Goal: Task Accomplishment & Management: Use online tool/utility

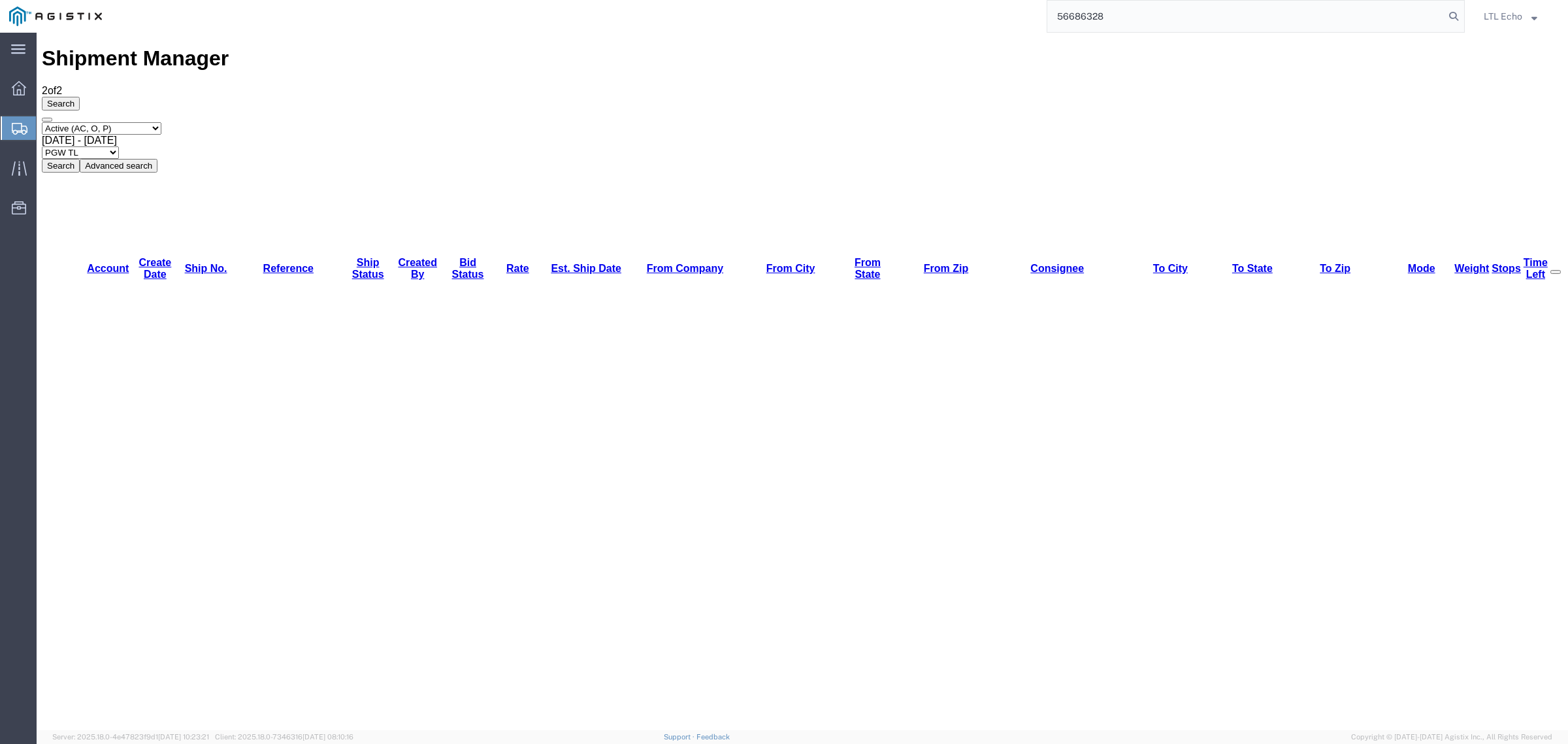
type input "56686328"
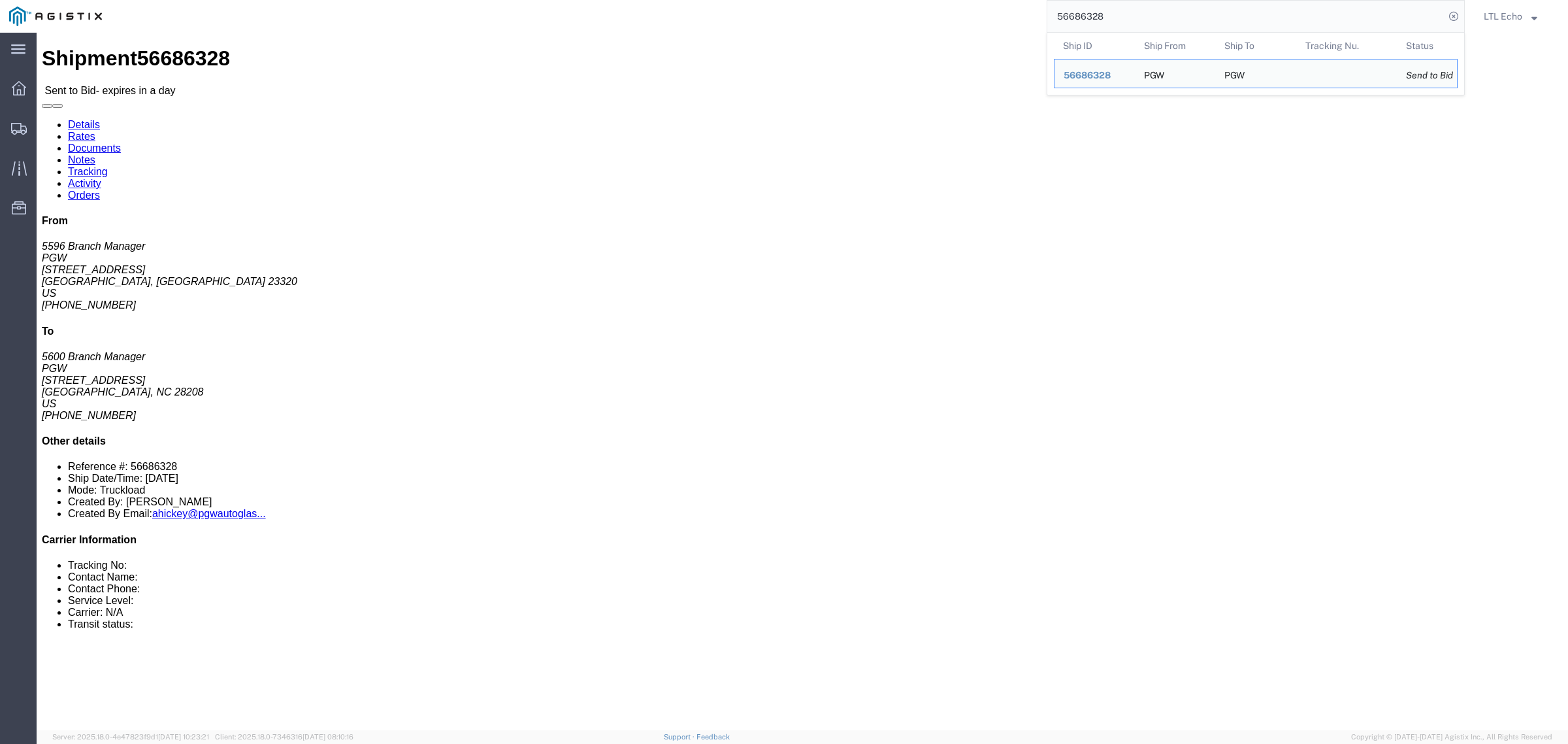
click address "PGW (5596 Branch Manager) 5596 [STREET_ADDRESS] [PHONE_NUMBER] [EMAIL_ADDRESS][…"
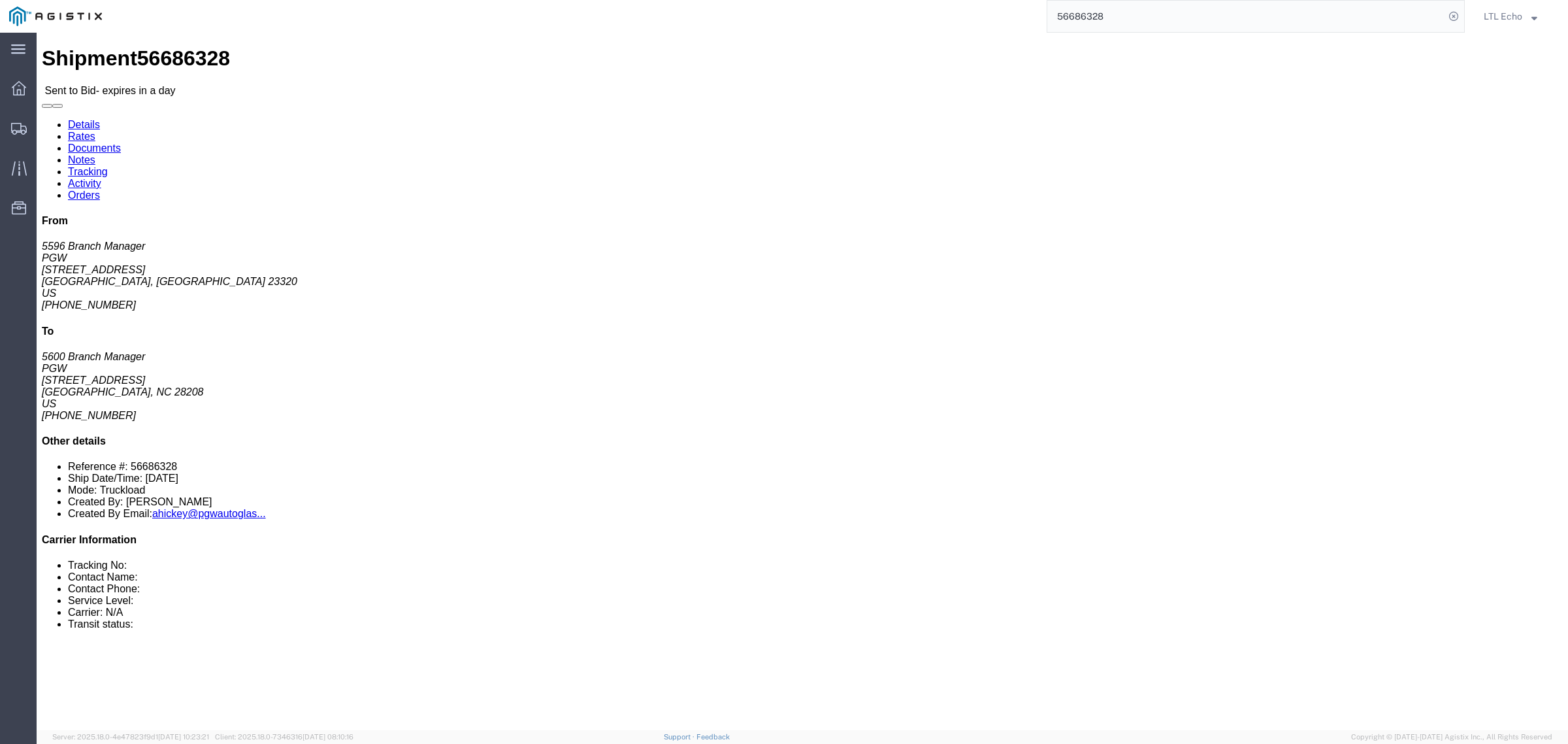
click address "PGW (5596 Branch Manager) 5596 [STREET_ADDRESS] [PHONE_NUMBER] [EMAIL_ADDRESS][…"
copy address "23320"
click link "Notes"
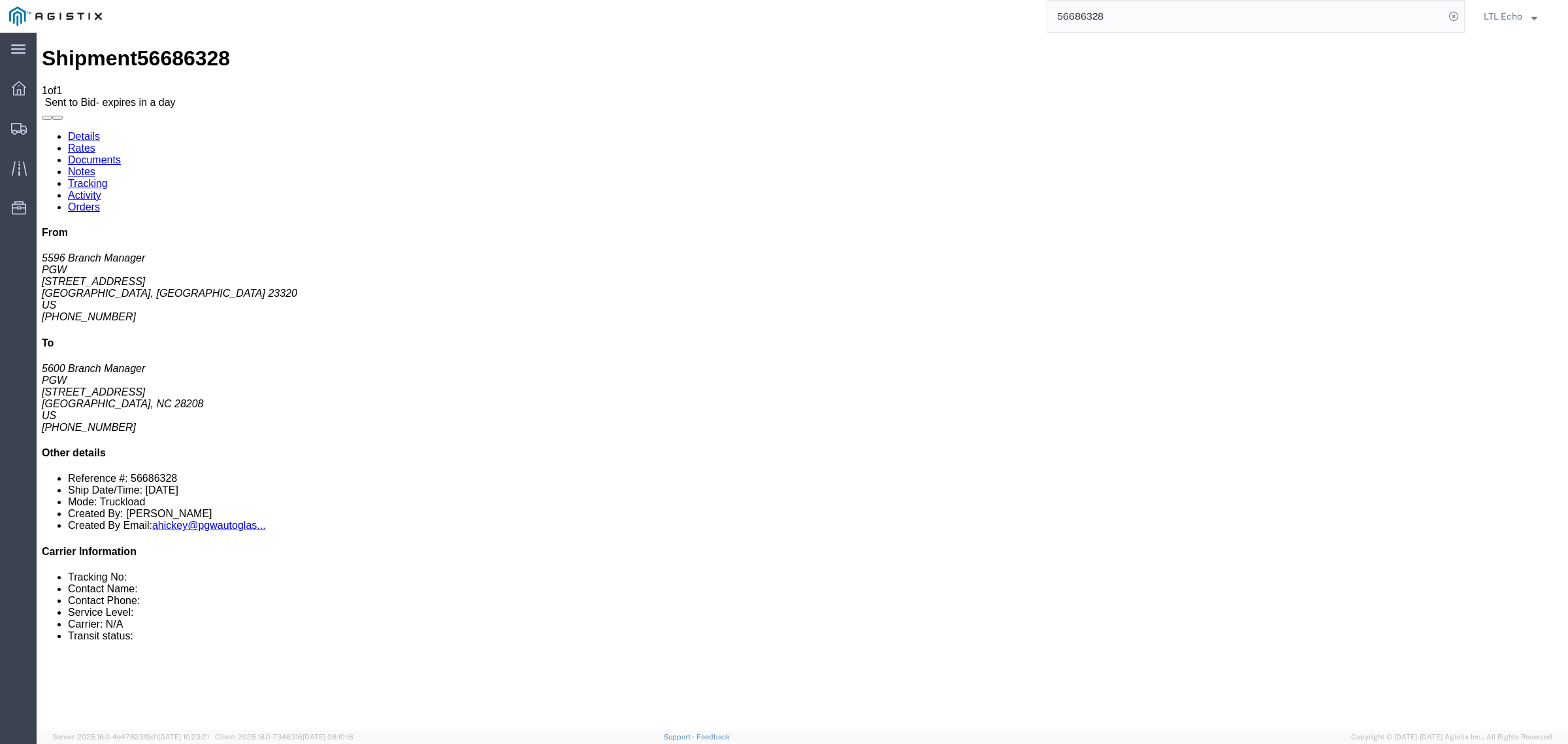
click at [96, 131] on link "Details" at bounding box center [84, 136] width 32 height 11
click address "PGW (5600 Branch Manager) [GEOGRAPHIC_DATA][STREET_ADDRESS] [PHONE_NUMBER] [EMA…"
copy address "28208"
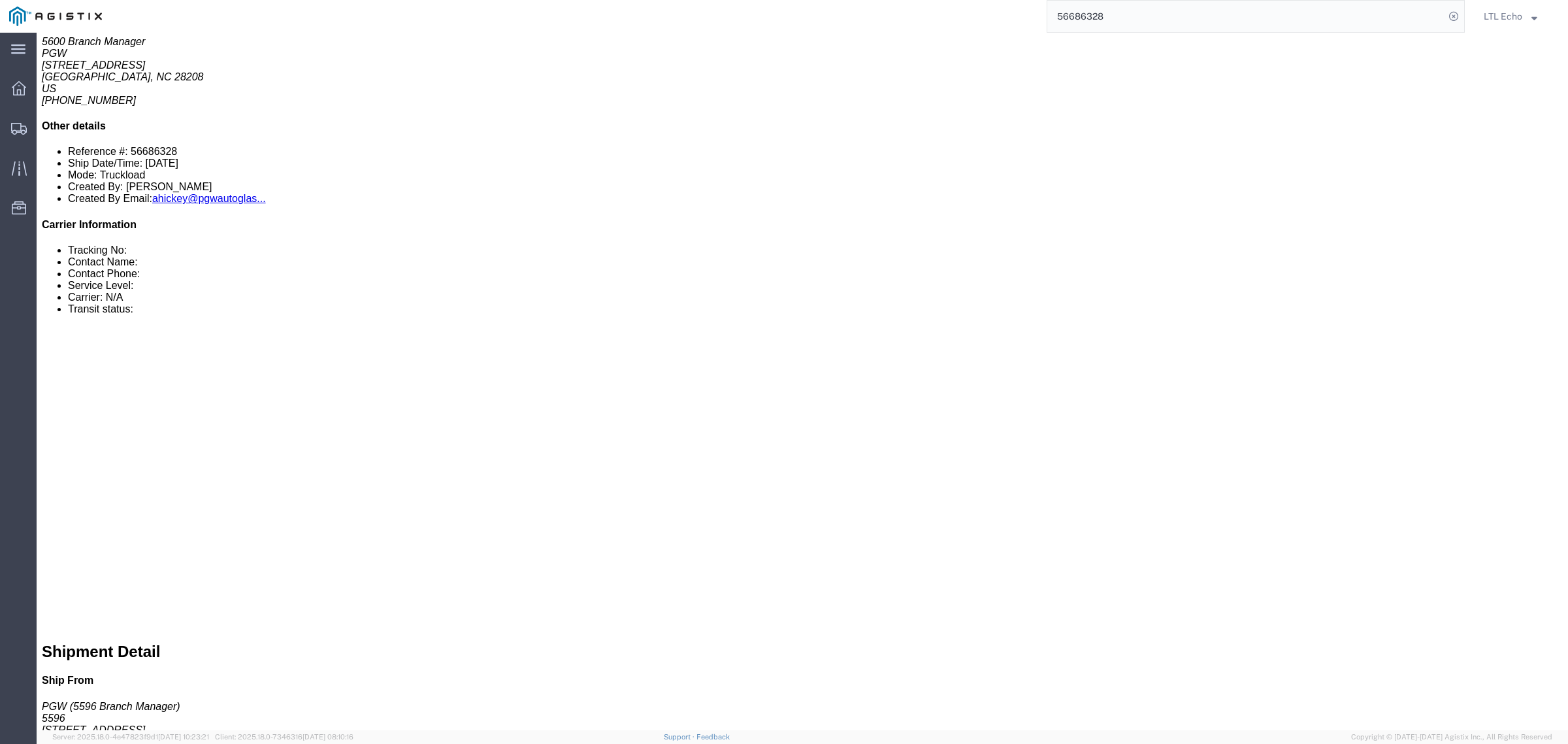
scroll to position [408, 0]
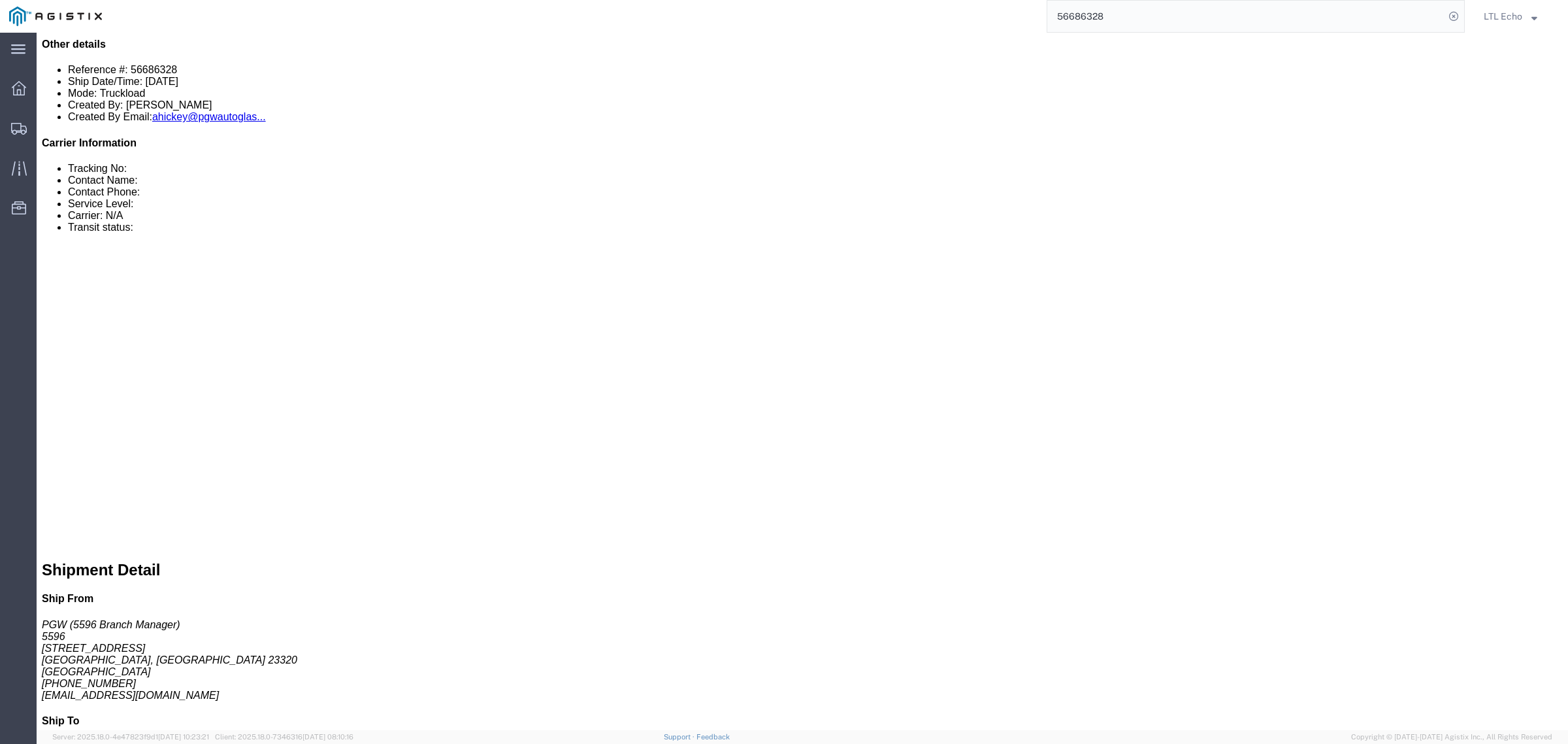
click link "Enter / Modify Bid"
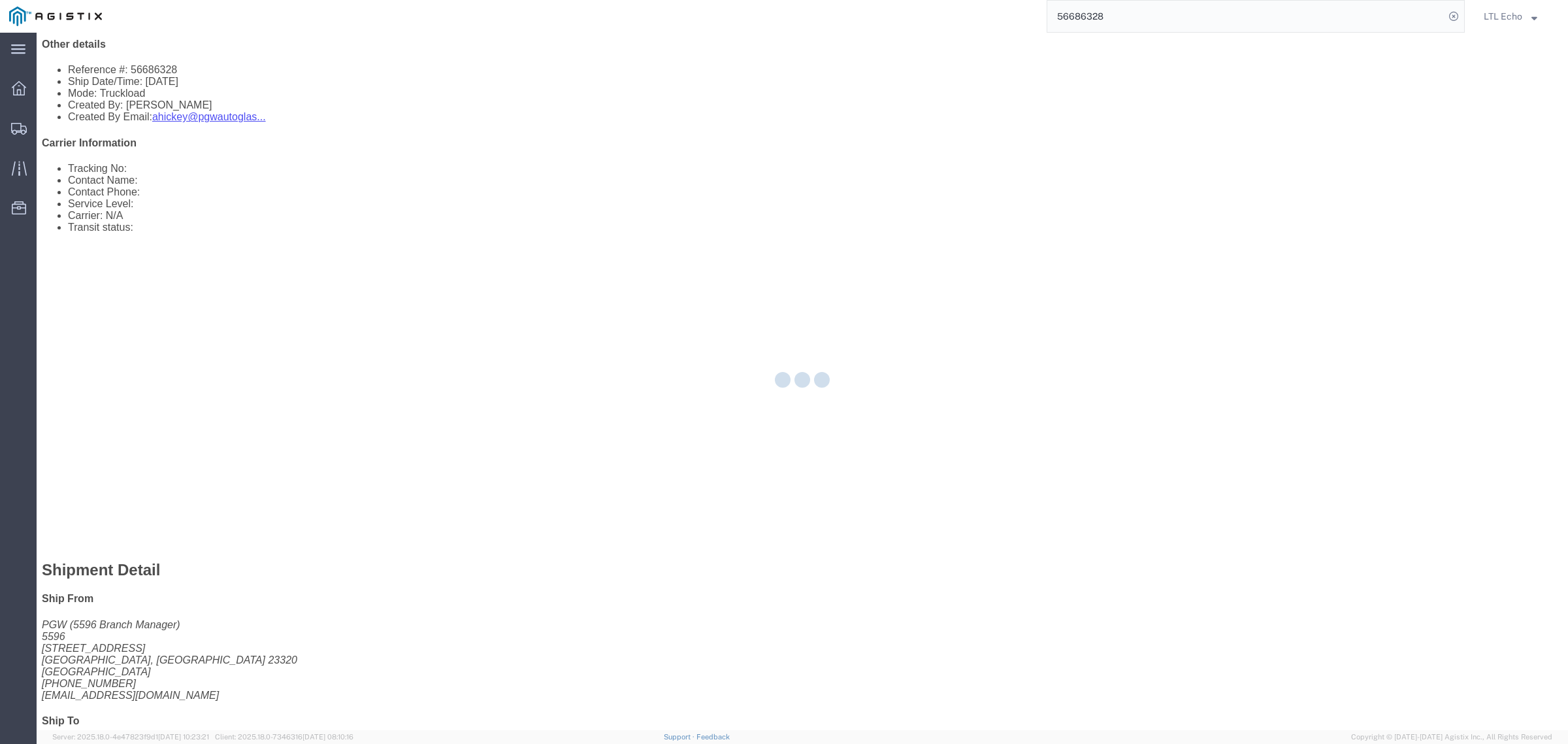
select select "4622"
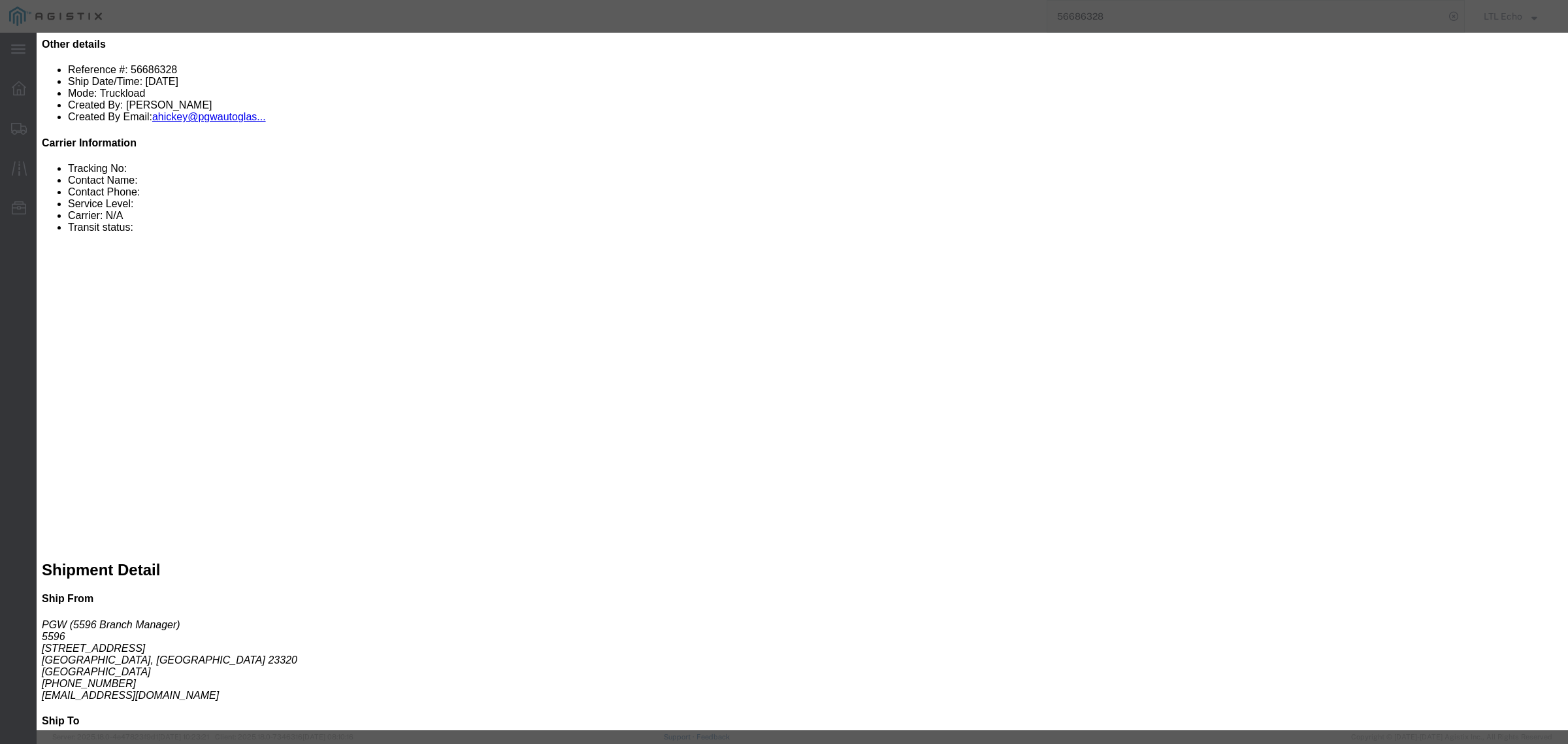
click input "text"
type input "56686328"
click input "number"
type input "935"
click div "Bid Information Vendor Select Echo Global Logistics Service Level Select Guaran…"
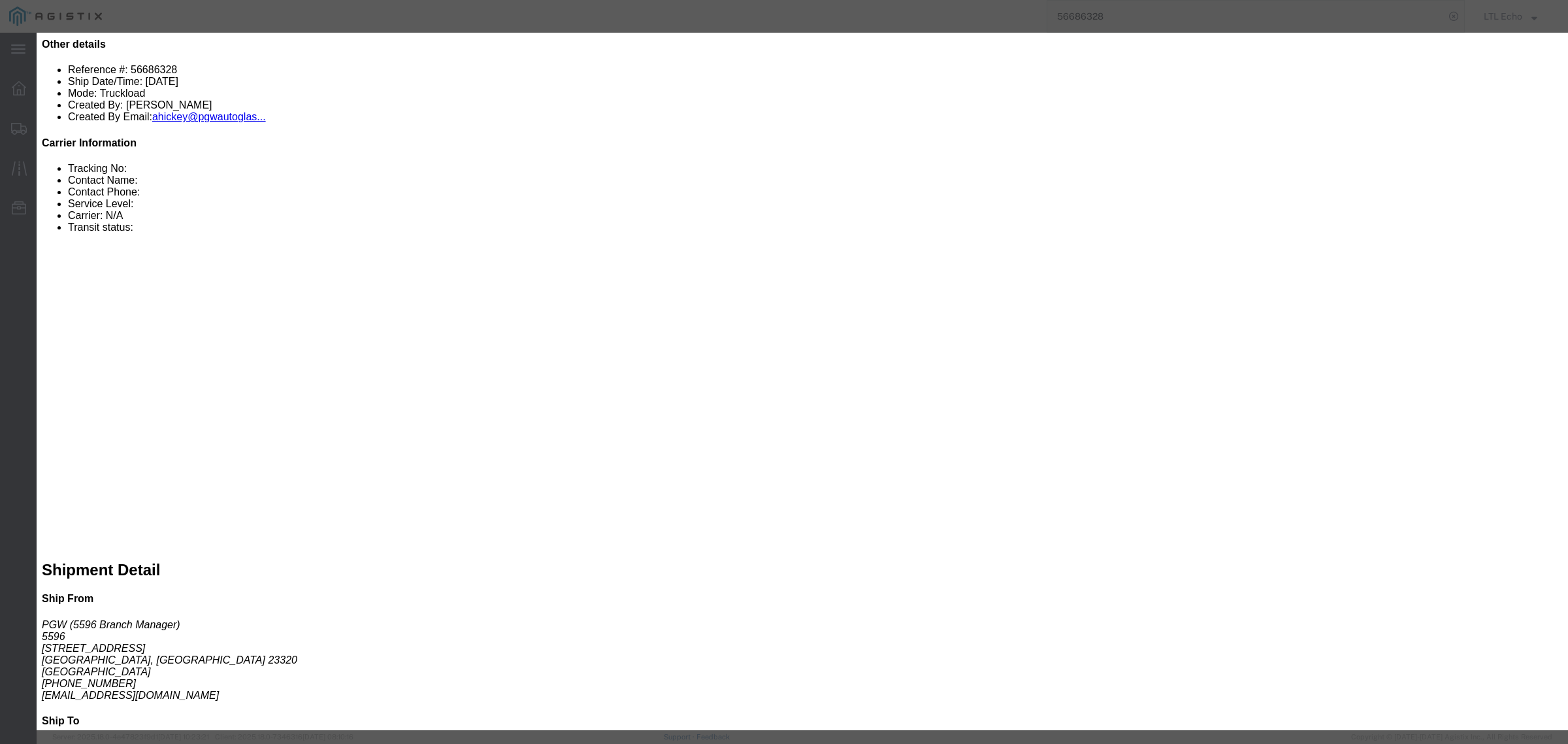
click select "Select Guaranteed Next Day LTL Standard 3-5 Day Rail TL Standard 3 - 5 Day"
select select "13989"
click select "Select Guaranteed Next Day LTL Standard 3-5 Day Rail TL Standard 3 - 5 Day"
drag, startPoint x: 1026, startPoint y: 264, endPoint x: 931, endPoint y: 275, distance: 95.6
click div "Select 2 Day Service 3 Axle Winch Truck 3 to 5 Day Service 96L Domestic Flat Ra…"
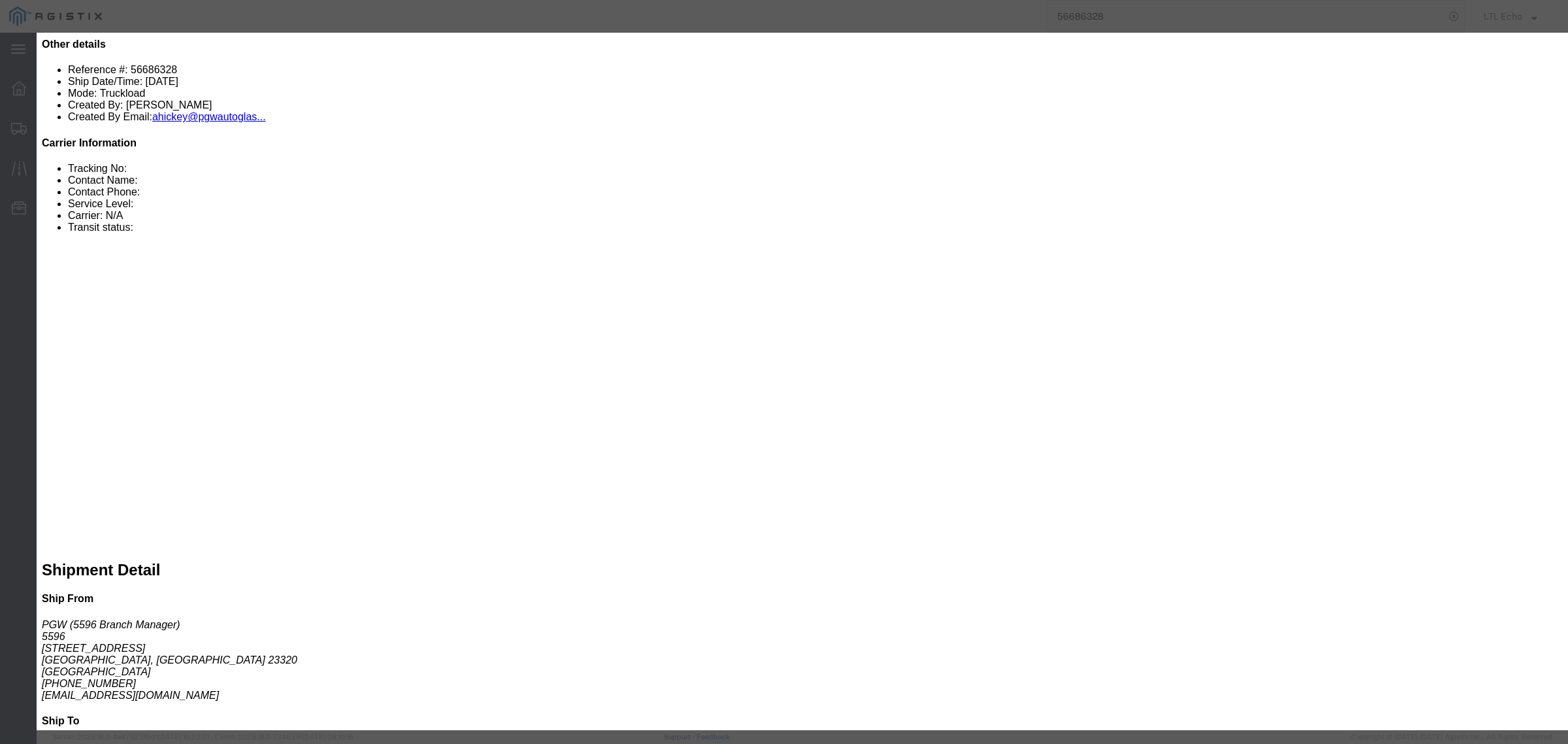
drag, startPoint x: 1034, startPoint y: 267, endPoint x: 955, endPoint y: 275, distance: 79.4
click div "Select 2 Day Service 3 Axle Winch Truck 3 to 5 Day Service 96L Domestic Flat Ra…"
type input "945"
click button "Submit"
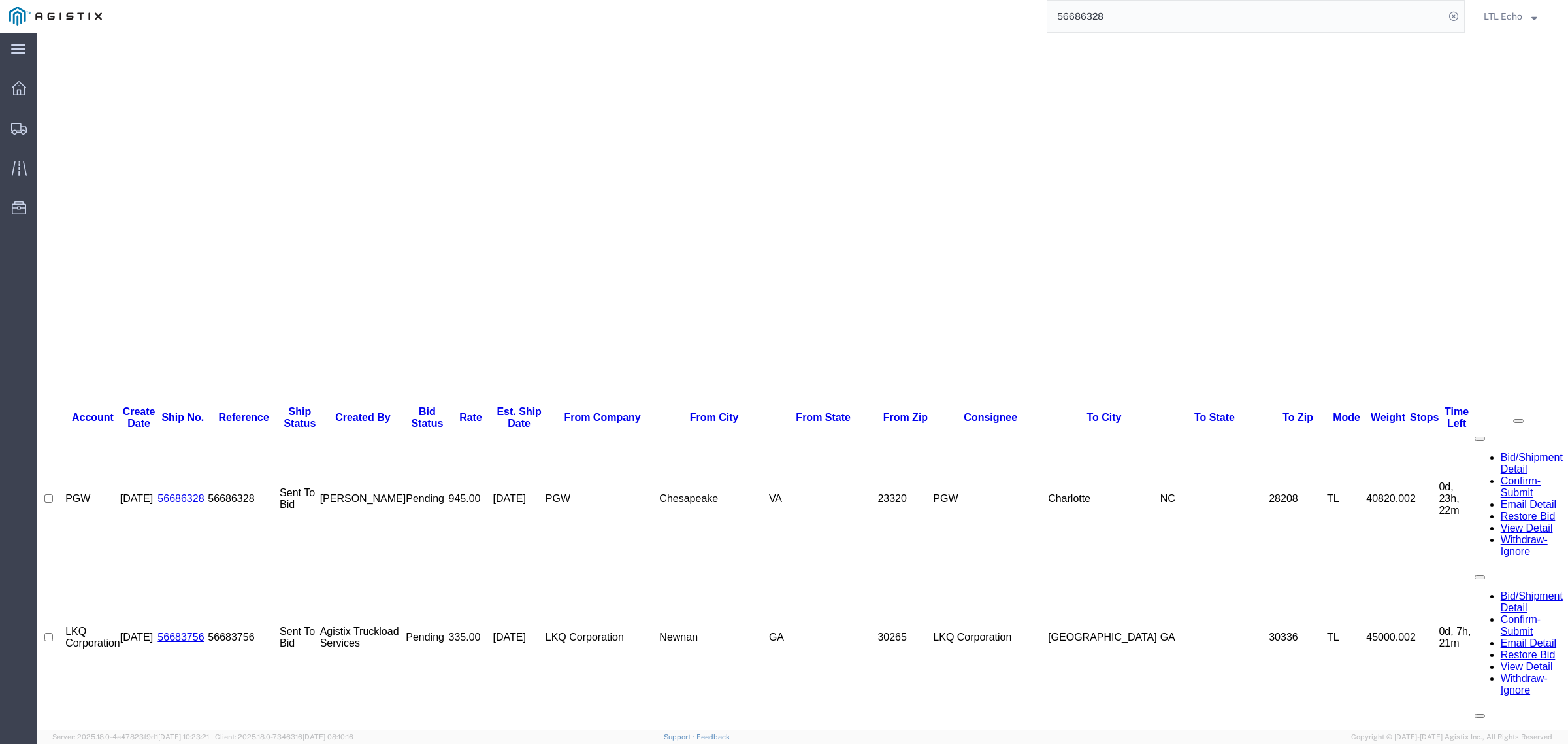
scroll to position [0, 0]
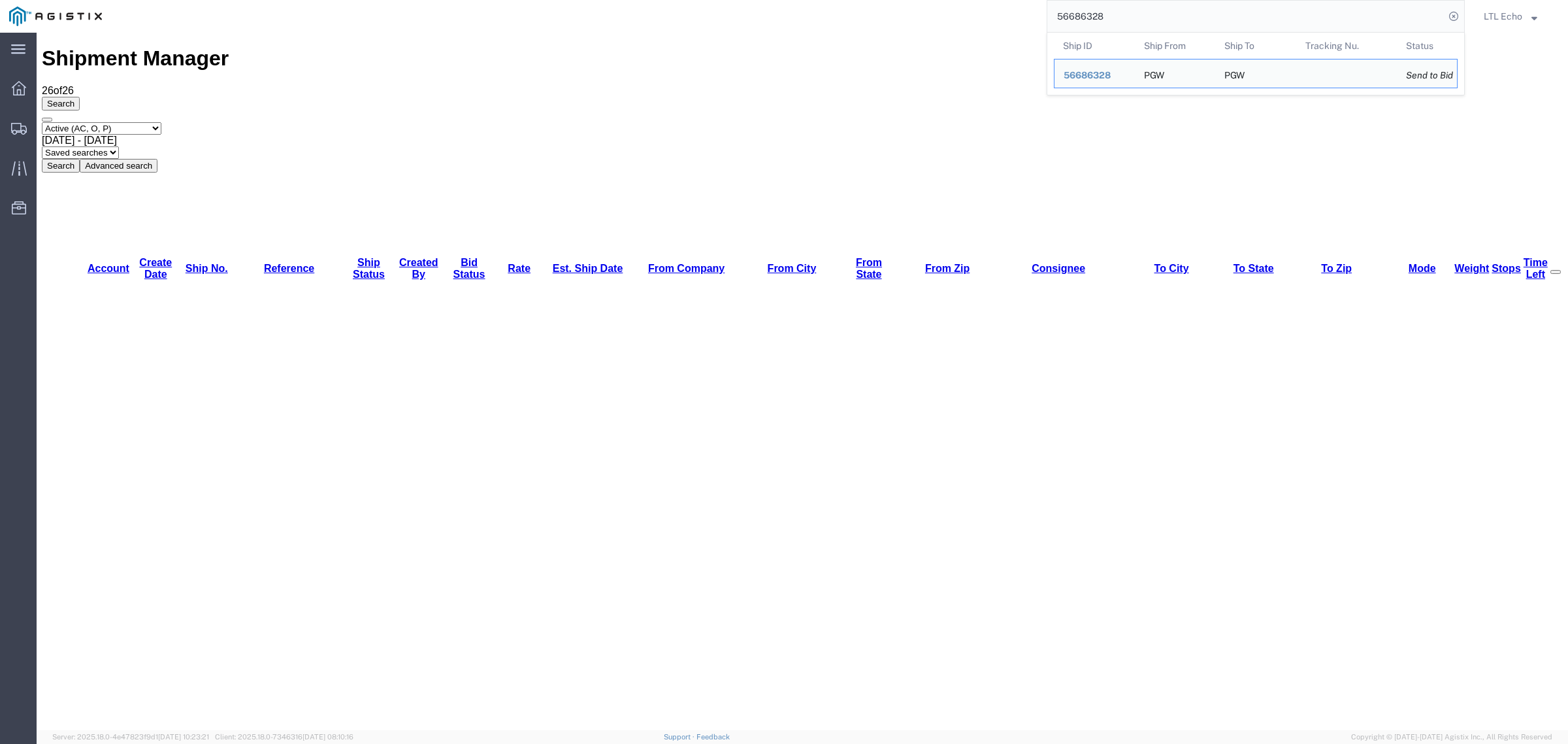
drag, startPoint x: 1139, startPoint y: 11, endPoint x: 895, endPoint y: 27, distance: 244.5
click at [895, 27] on div "56686328 Ship ID Ship From Ship To Tracking Nu. Status Ship ID 56686328 Ship Fr…" at bounding box center [788, 16] width 1354 height 33
paste input "75687"
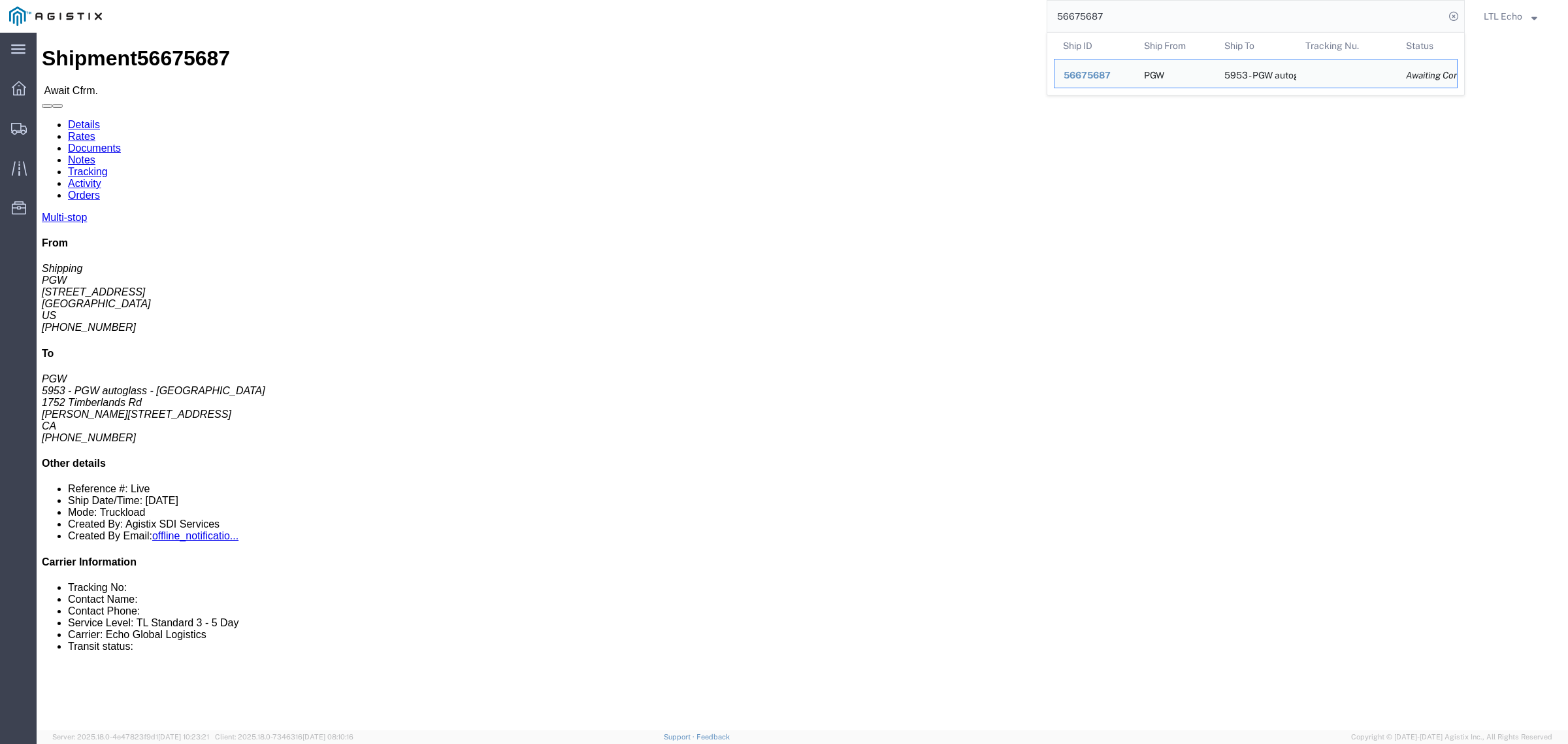
click link "Rates"
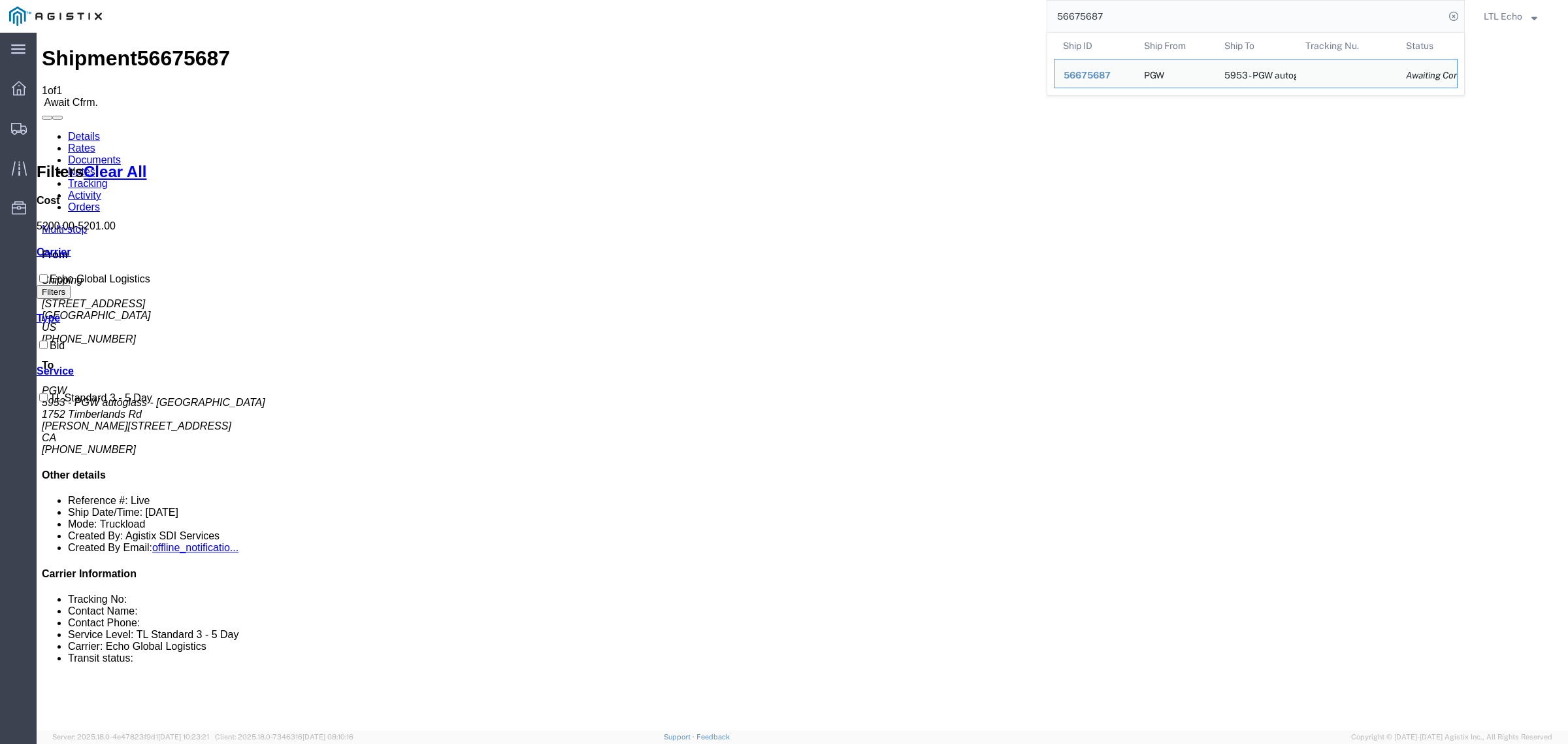
drag, startPoint x: 1124, startPoint y: 16, endPoint x: 841, endPoint y: -4, distance: 283.7
click at [841, 0] on html "main_menu Created with Sketch. Collapse Menu Dashboard Shipments Traffic Resour…" at bounding box center [784, 372] width 1568 height 744
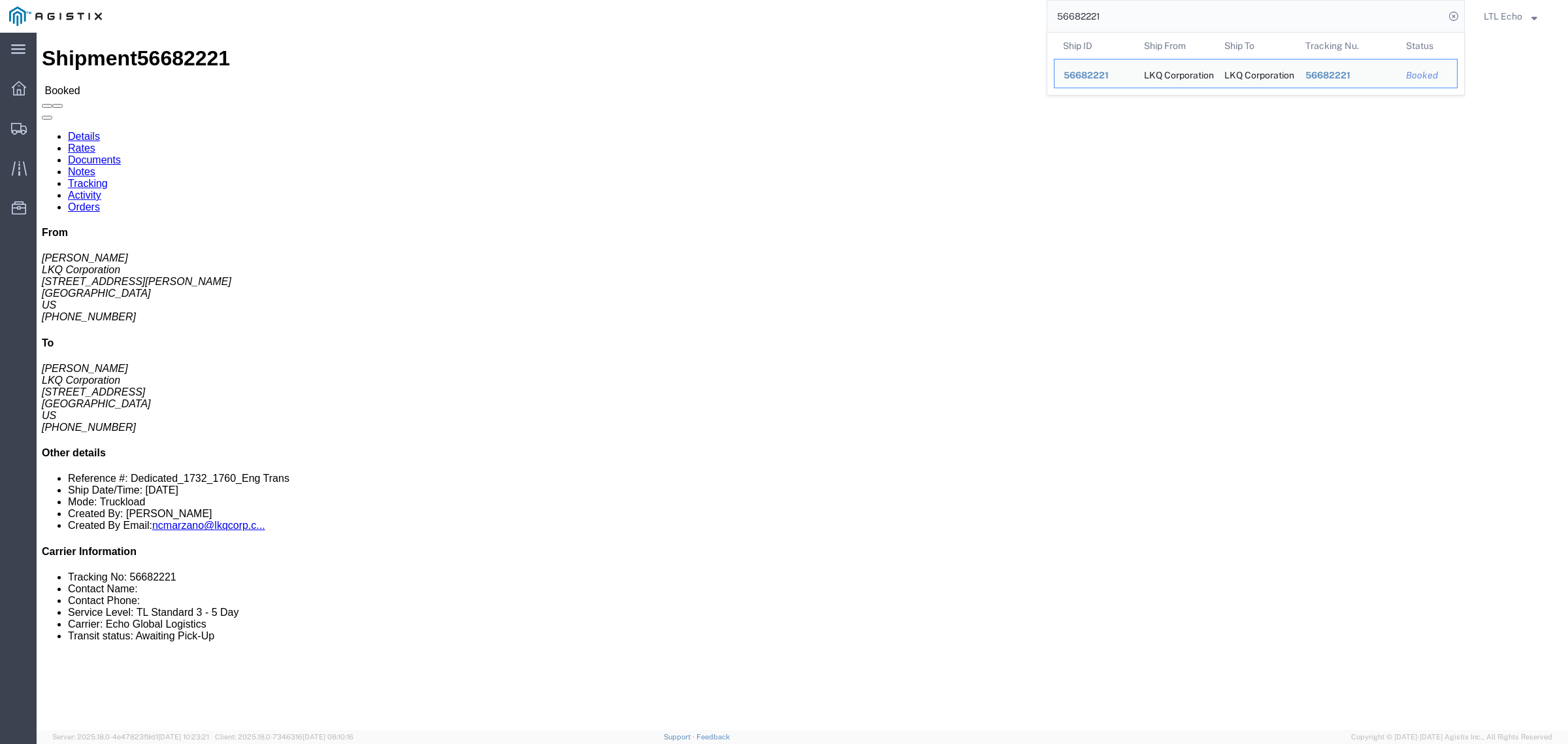
drag, startPoint x: 1113, startPoint y: 20, endPoint x: 889, endPoint y: 1, distance: 224.8
click at [895, 4] on div "56682221 Ship ID Ship From Ship To Tracking Nu. Status Ship ID 56682221 Ship Fr…" at bounding box center [788, 16] width 1354 height 33
paste input "563726"
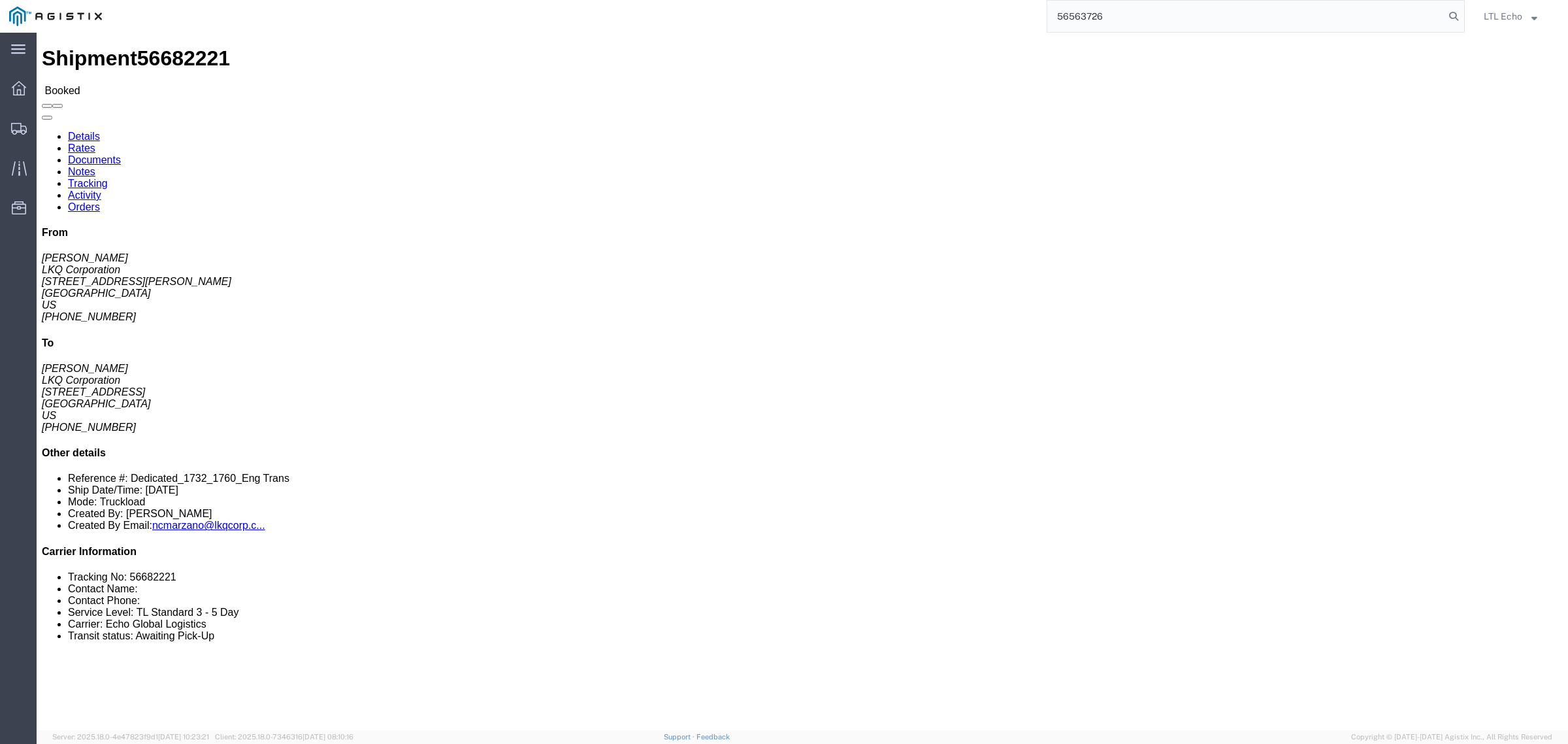
type input "56563726"
